Goal: Task Accomplishment & Management: Use online tool/utility

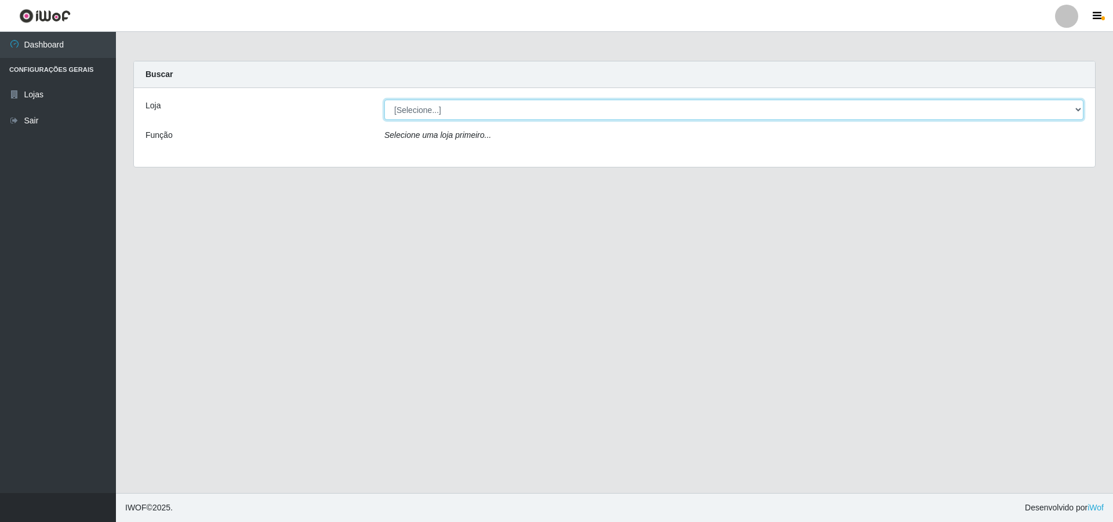
click at [480, 116] on select "[Selecione...] Atacado Vem - [STREET_ADDRESS]" at bounding box center [733, 110] width 699 height 20
select select "449"
click at [384, 100] on select "[Selecione...] Atacado Vem - [STREET_ADDRESS]" at bounding box center [733, 110] width 699 height 20
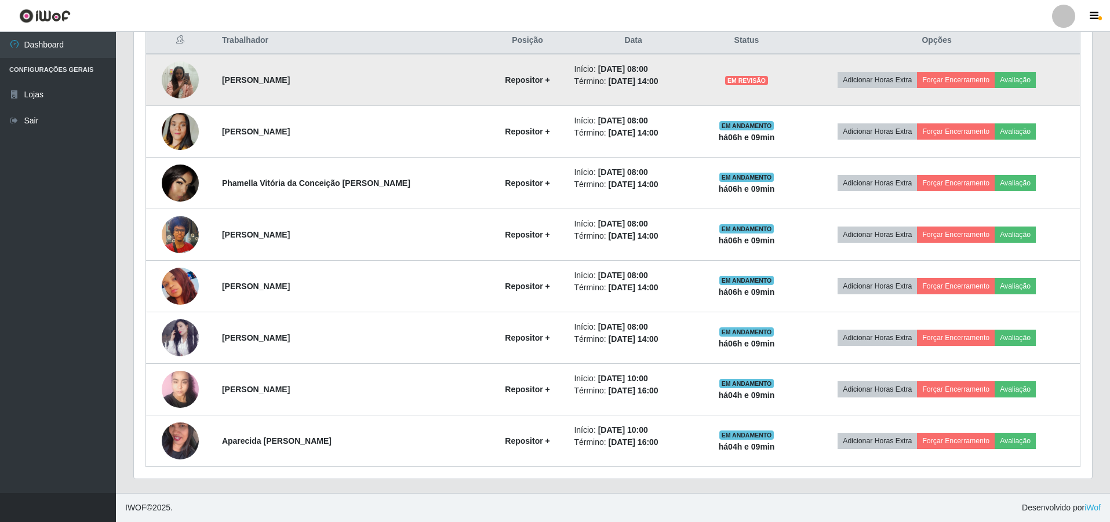
scroll to position [396, 0]
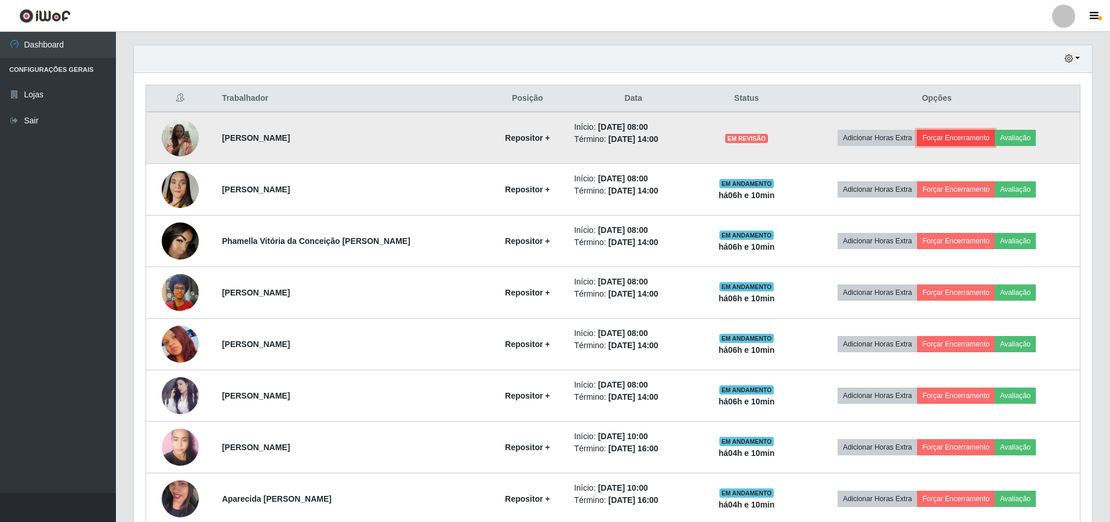
click at [957, 139] on button "Forçar Encerramento" at bounding box center [956, 138] width 78 height 16
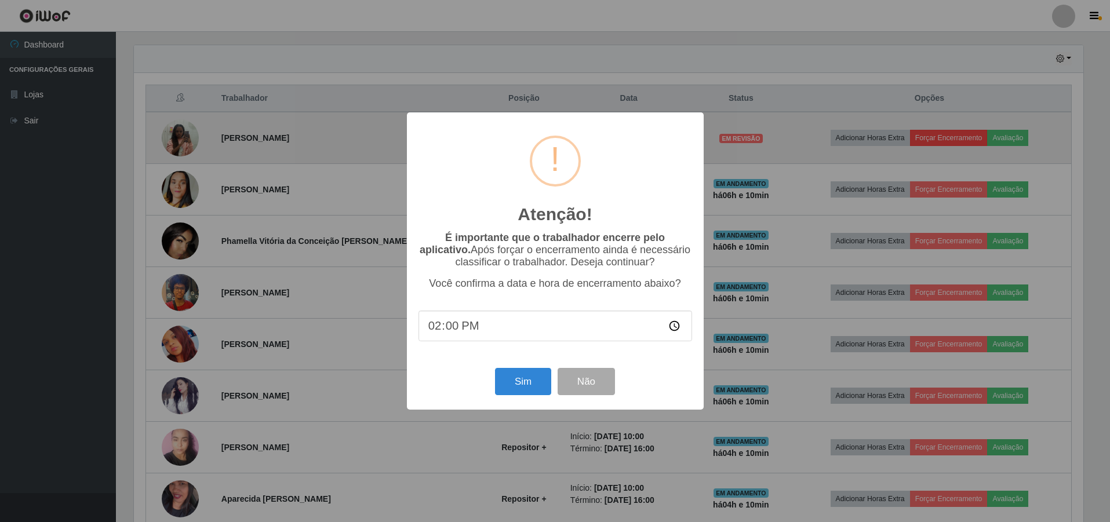
scroll to position [241, 952]
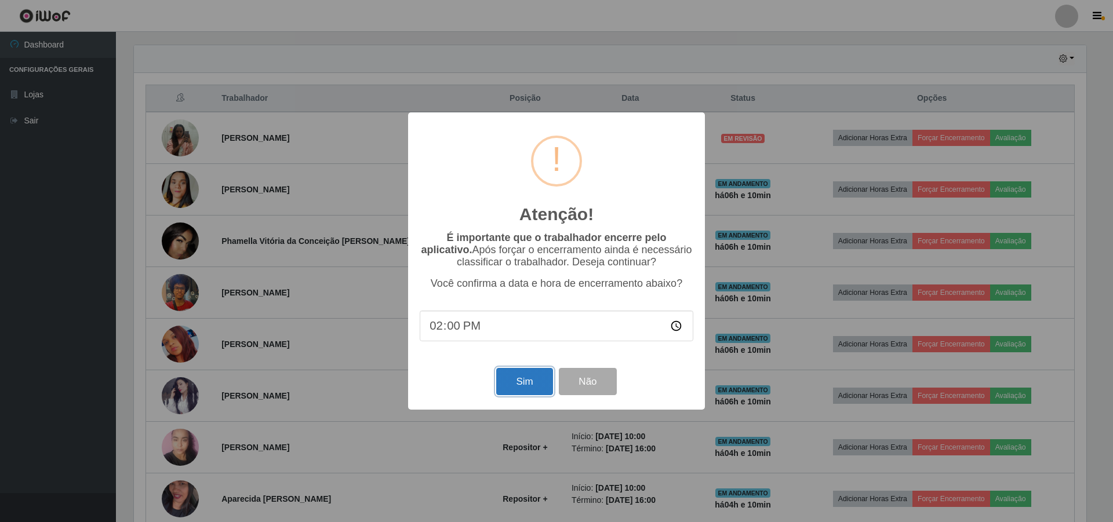
click at [526, 388] on button "Sim" at bounding box center [524, 381] width 56 height 27
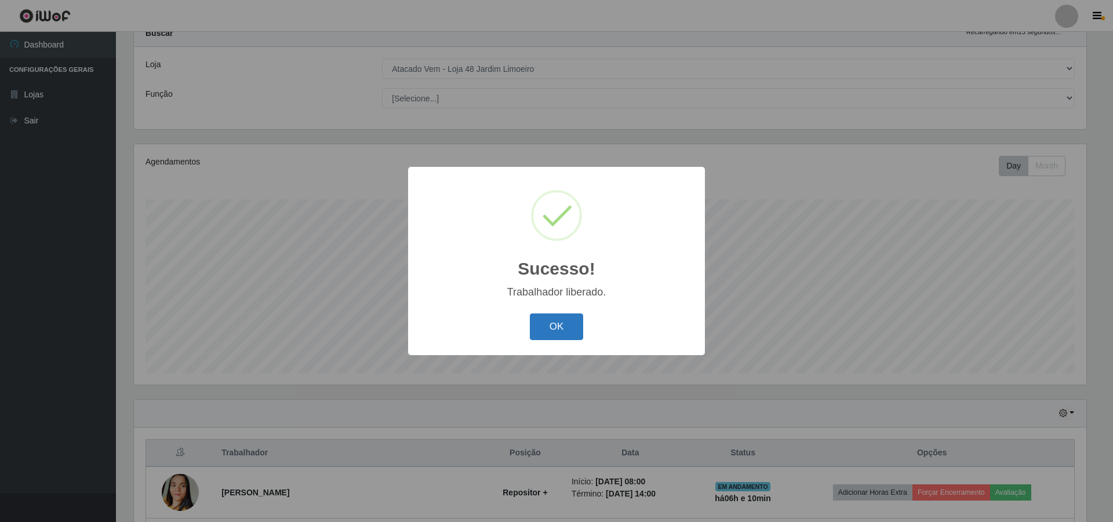
click at [541, 322] on button "OK" at bounding box center [557, 327] width 54 height 27
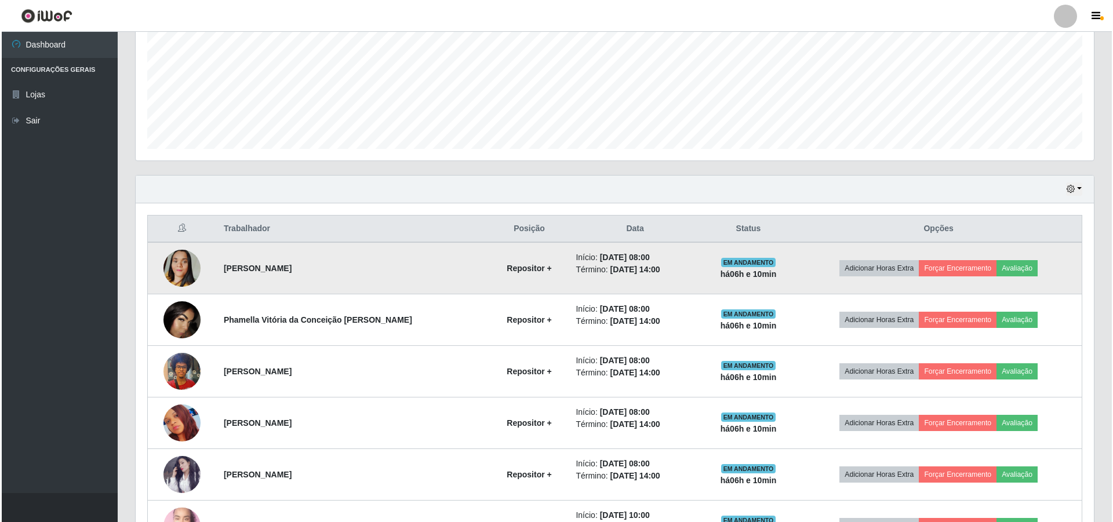
scroll to position [331, 0]
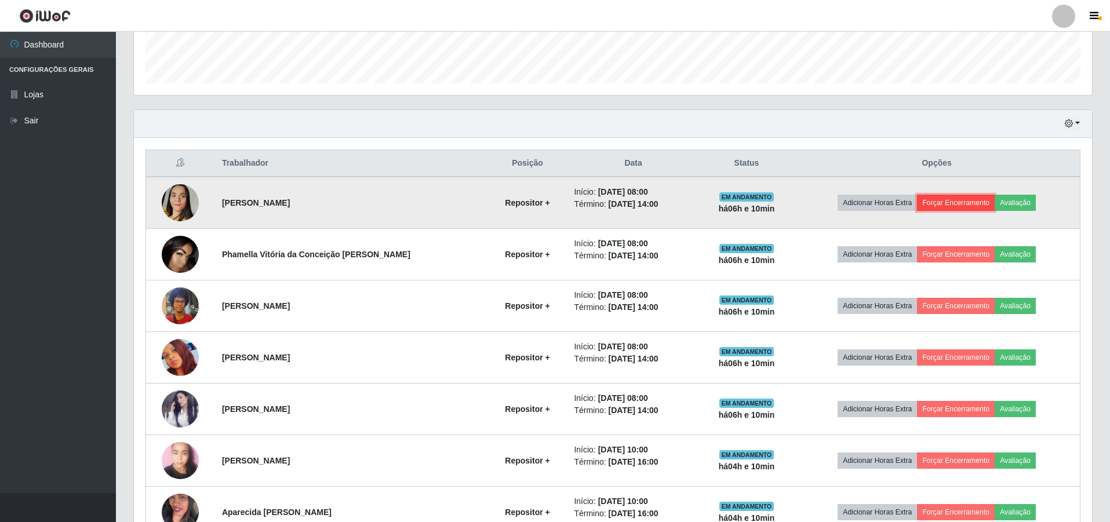
click at [965, 200] on button "Forçar Encerramento" at bounding box center [956, 203] width 78 height 16
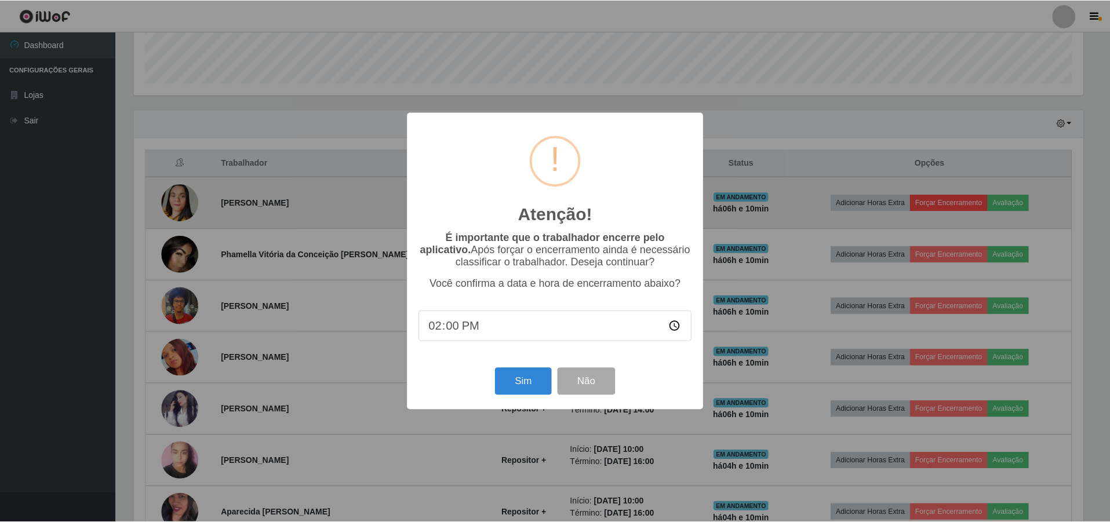
scroll to position [241, 952]
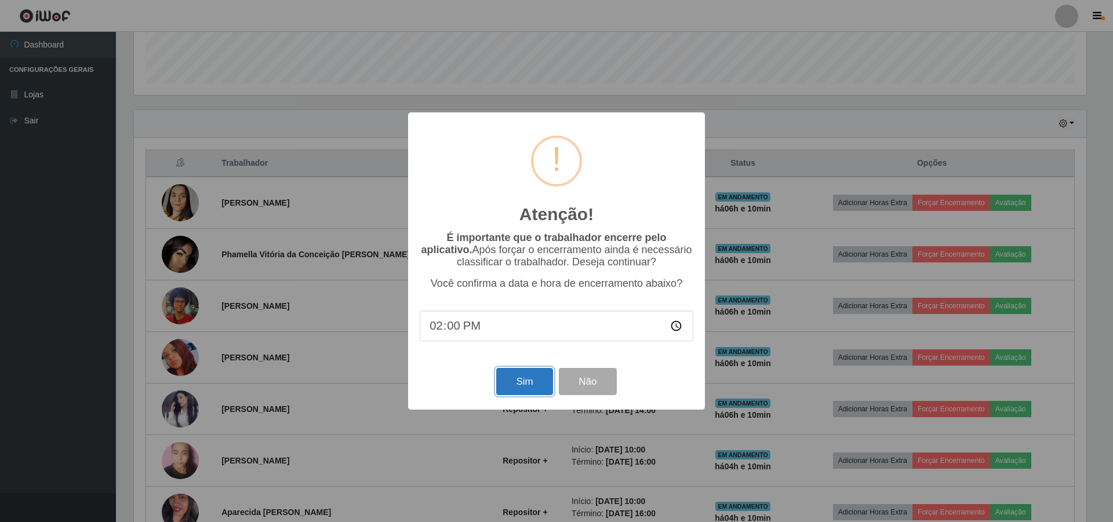
click at [512, 387] on button "Sim" at bounding box center [524, 381] width 56 height 27
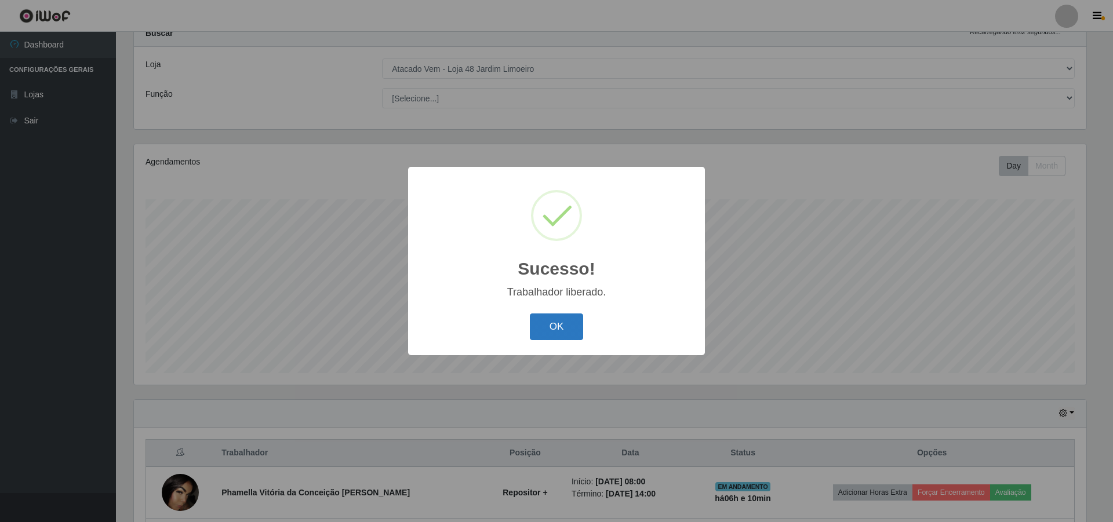
click at [566, 331] on button "OK" at bounding box center [557, 327] width 54 height 27
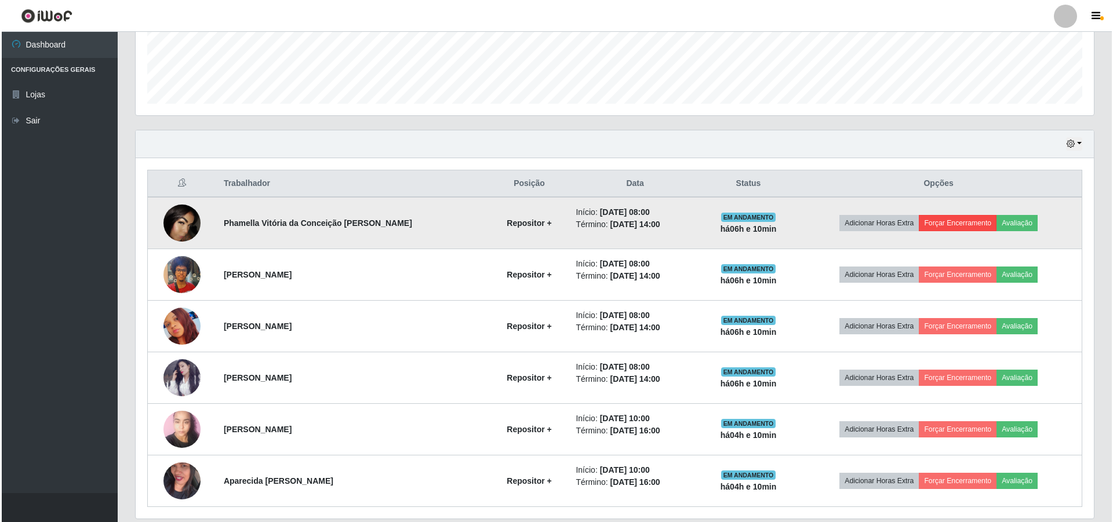
scroll to position [351, 0]
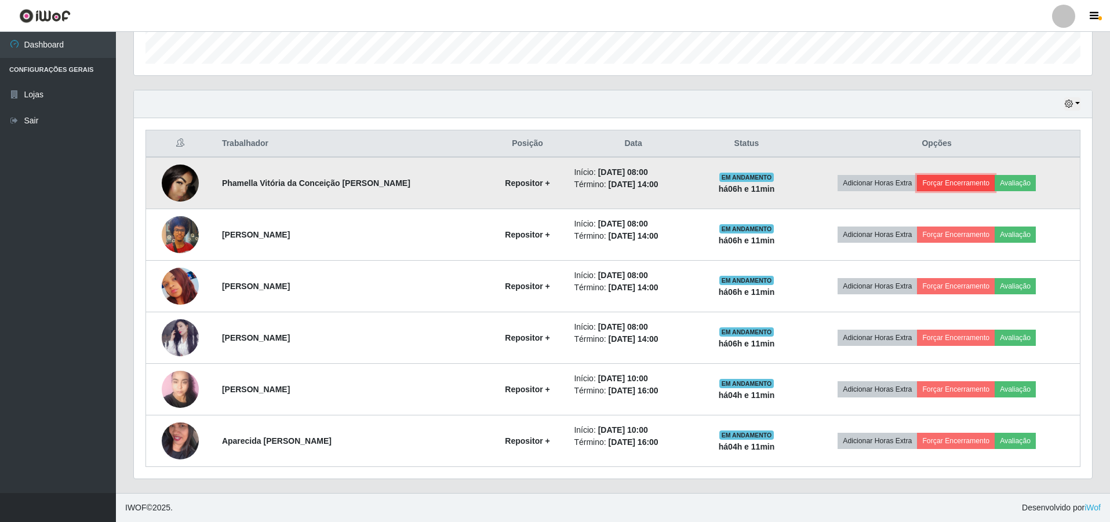
click at [958, 185] on button "Forçar Encerramento" at bounding box center [956, 183] width 78 height 16
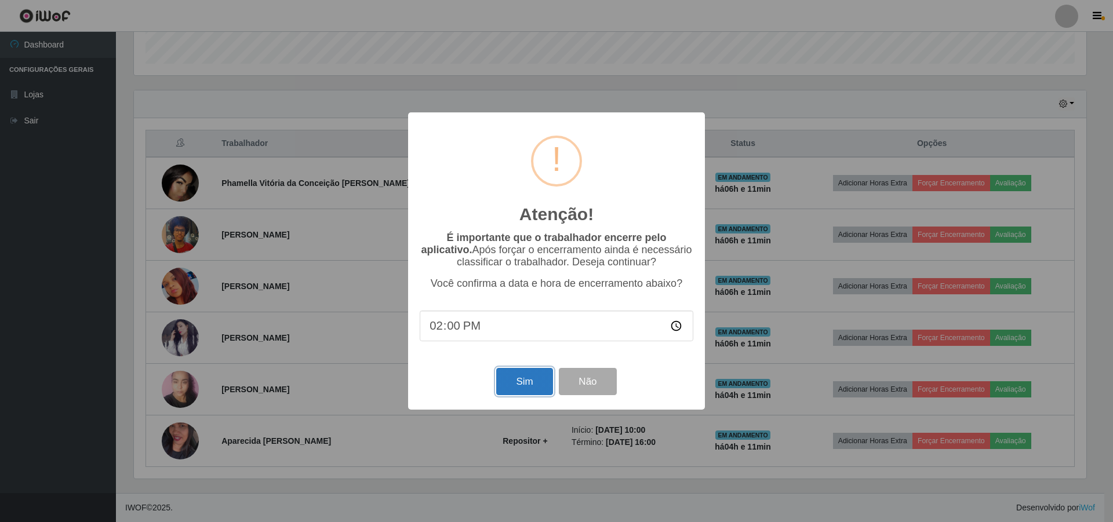
click at [526, 395] on button "Sim" at bounding box center [524, 381] width 56 height 27
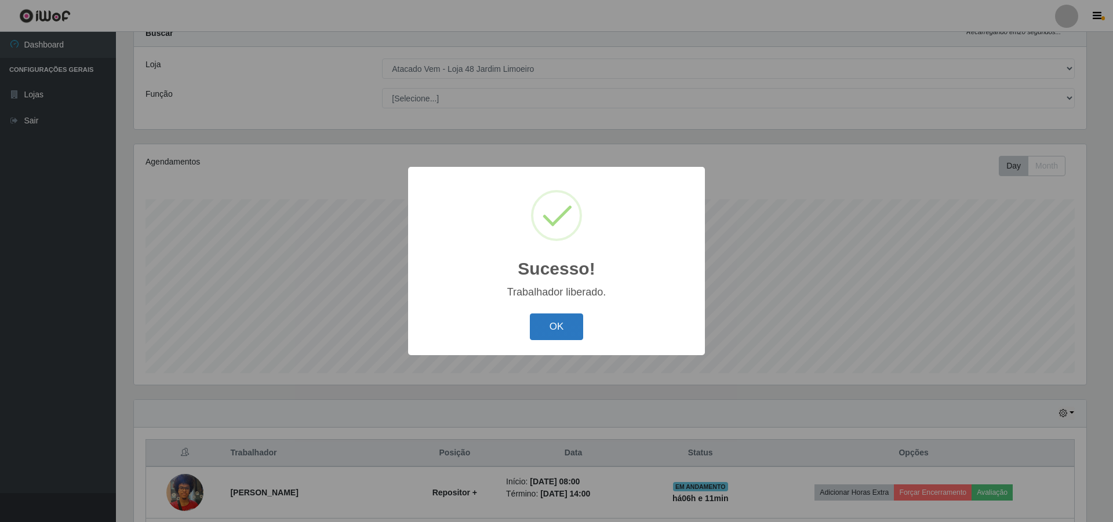
click at [576, 323] on button "OK" at bounding box center [557, 327] width 54 height 27
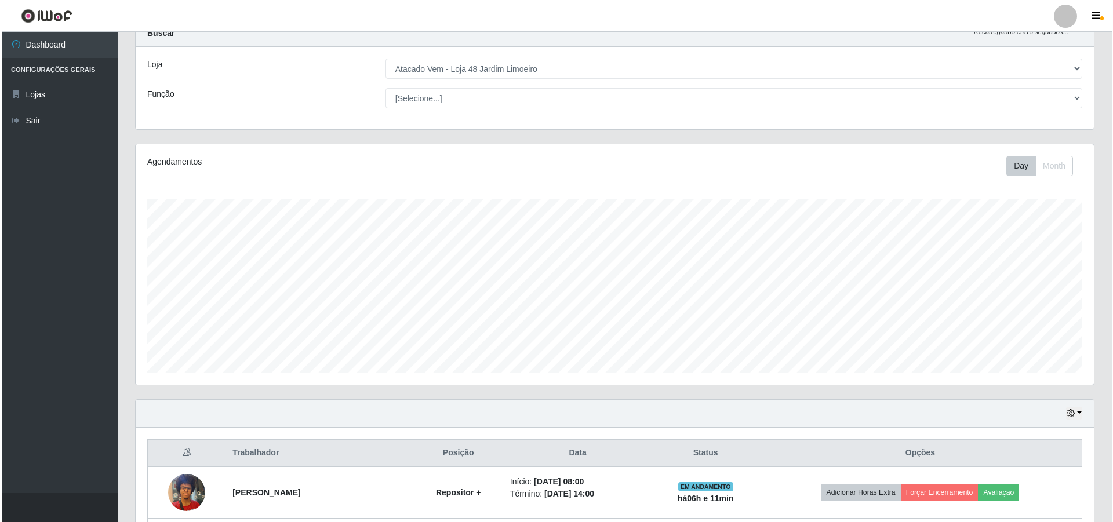
scroll to position [0, 0]
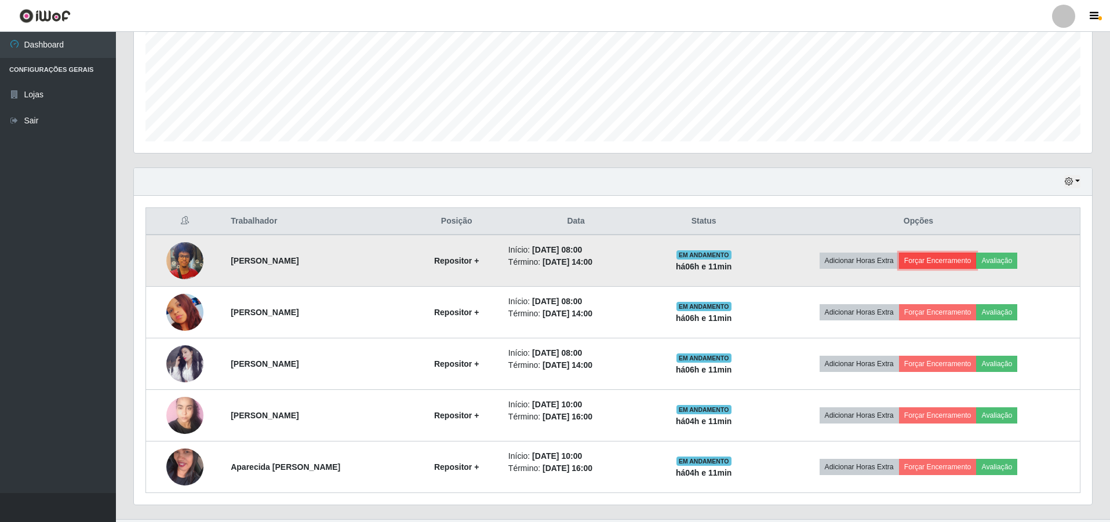
click at [944, 265] on button "Forçar Encerramento" at bounding box center [938, 261] width 78 height 16
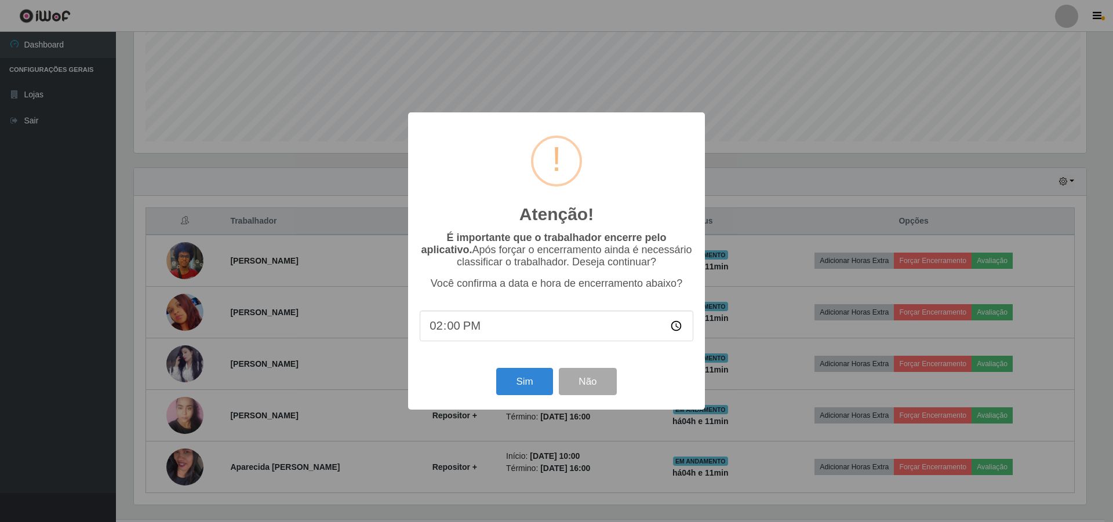
scroll to position [579348, 578636]
drag, startPoint x: 515, startPoint y: 385, endPoint x: 546, endPoint y: 369, distance: 34.7
click at [516, 385] on button "Sim" at bounding box center [524, 381] width 56 height 27
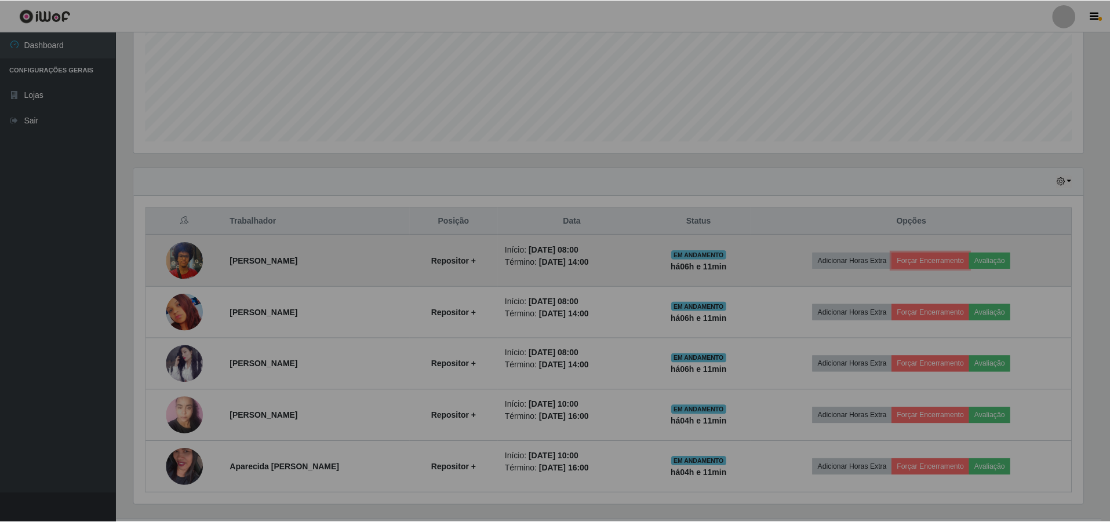
scroll to position [579348, 578630]
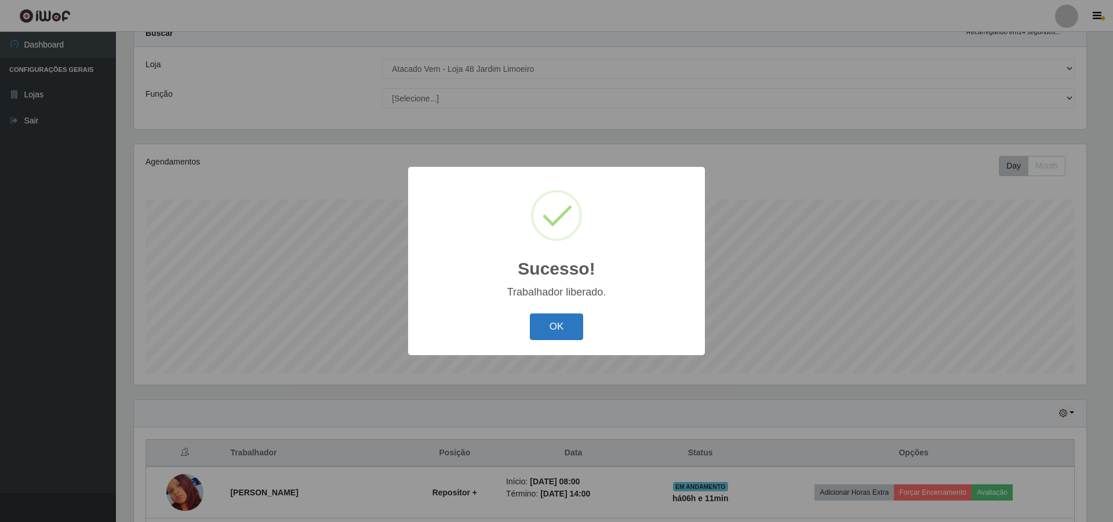
click at [565, 317] on button "OK" at bounding box center [557, 327] width 54 height 27
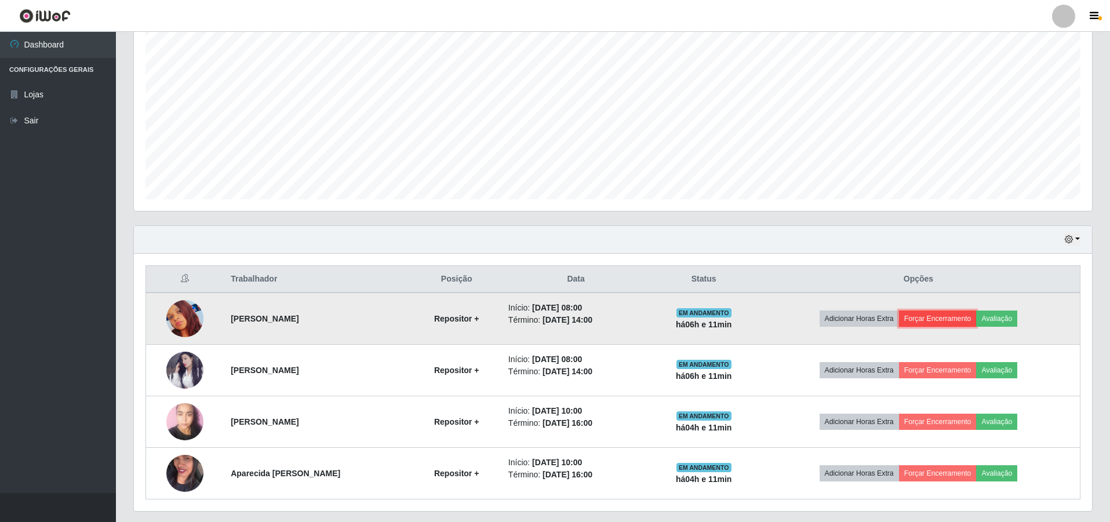
click at [951, 319] on button "Forçar Encerramento" at bounding box center [938, 319] width 78 height 16
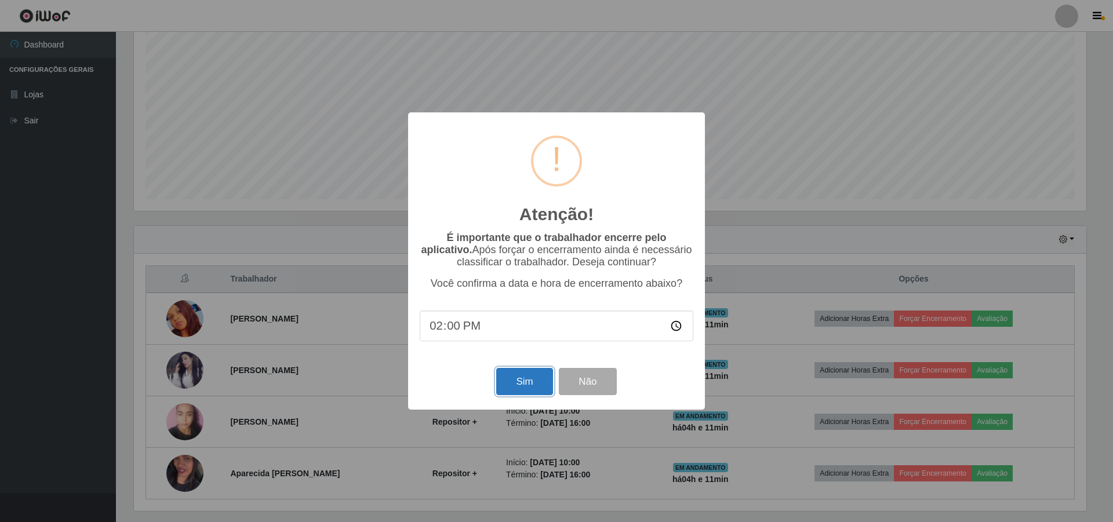
click at [525, 392] on button "Sim" at bounding box center [524, 381] width 56 height 27
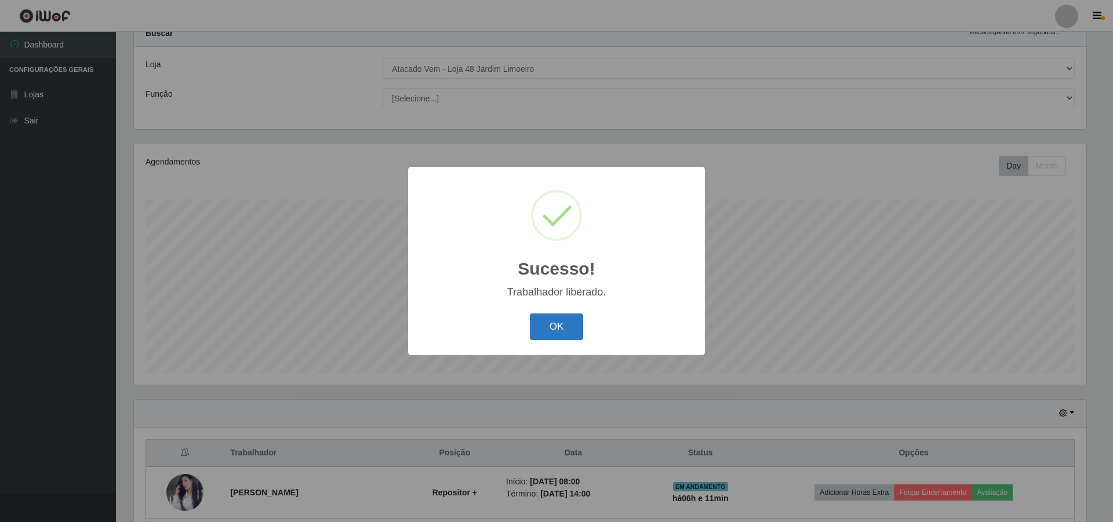
click at [542, 328] on button "OK" at bounding box center [557, 327] width 54 height 27
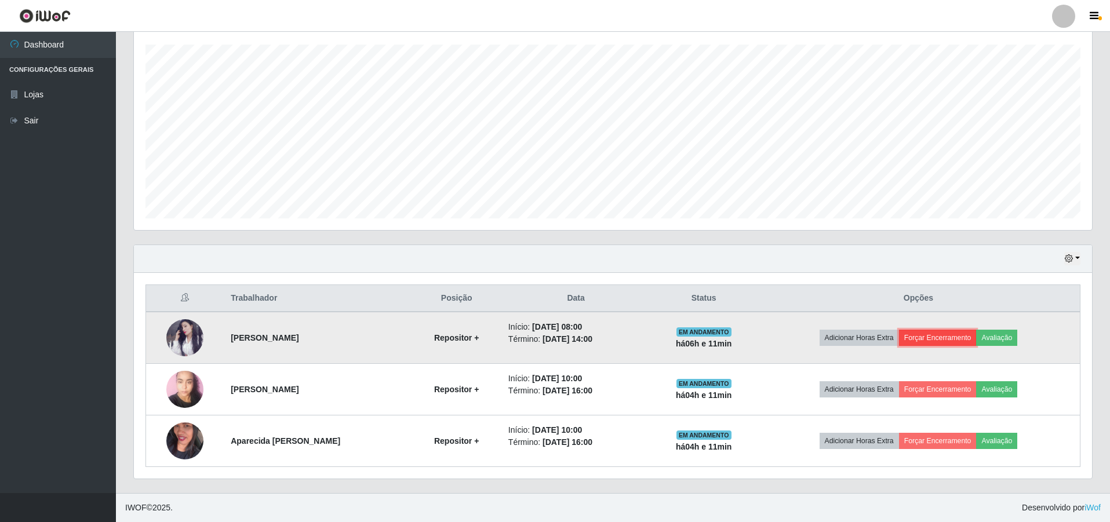
click at [922, 340] on button "Forçar Encerramento" at bounding box center [938, 338] width 78 height 16
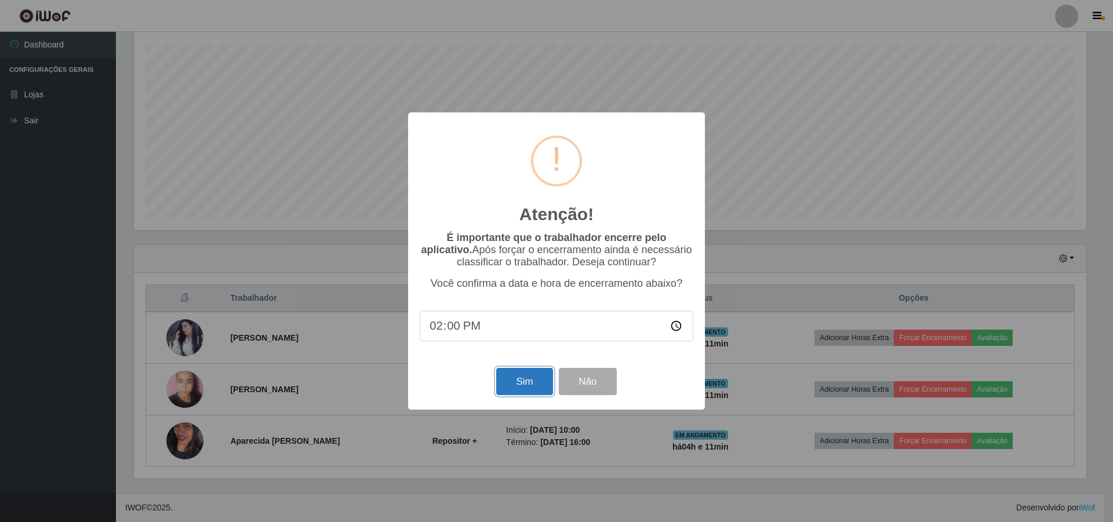
click at [518, 386] on button "Sim" at bounding box center [524, 381] width 56 height 27
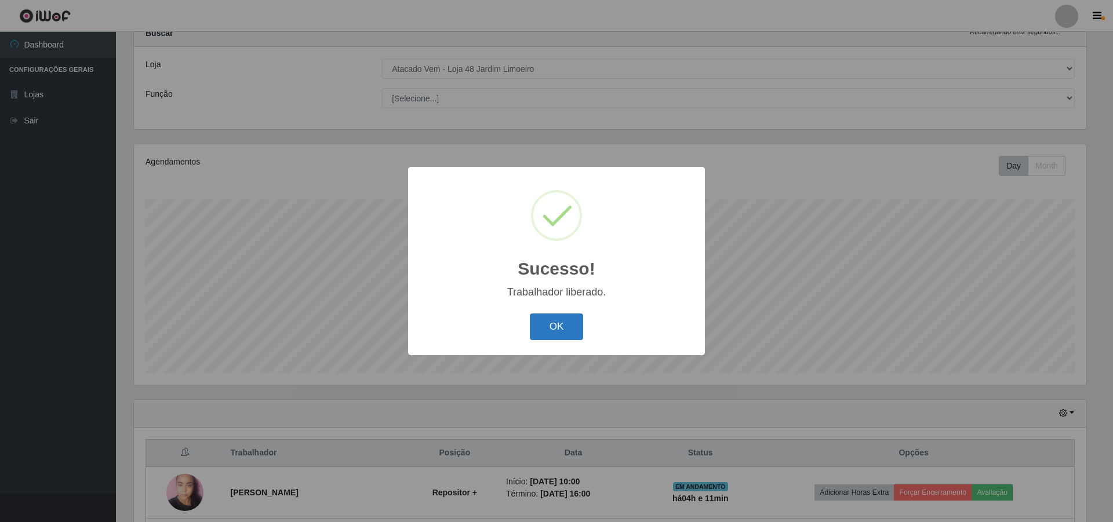
click at [569, 330] on button "OK" at bounding box center [557, 327] width 54 height 27
